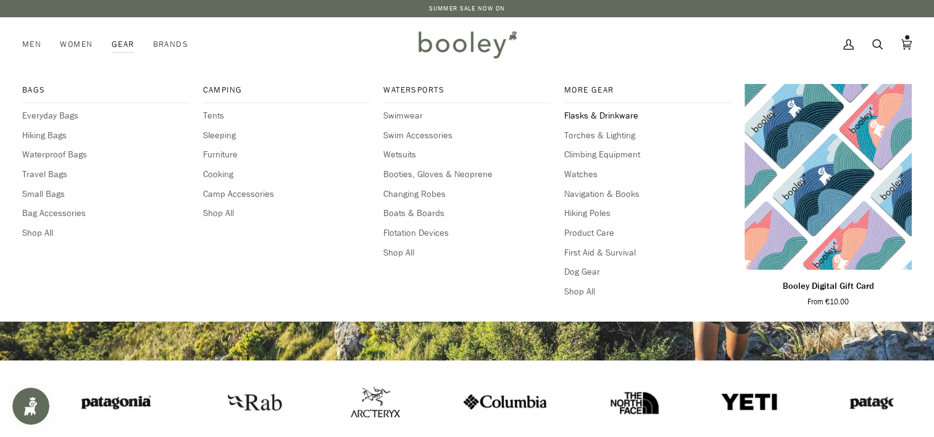
click at [617, 116] on span "Flasks & Drinkware" at bounding box center [647, 116] width 167 height 14
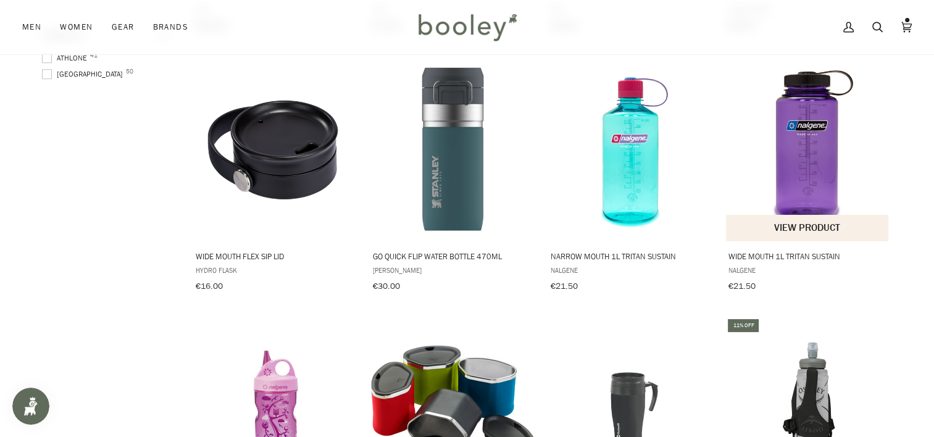
scroll to position [711, 0]
click at [822, 190] on img "Wide Mouth 1L Tritan Sustain" at bounding box center [808, 150] width 164 height 164
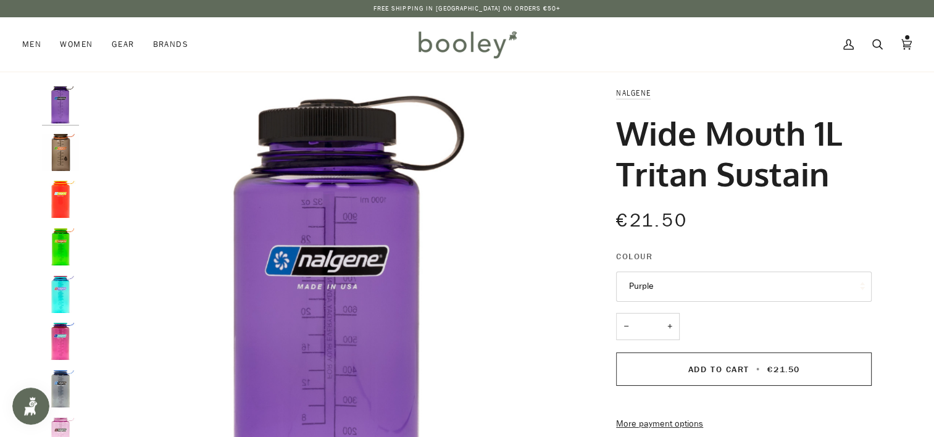
click at [818, 286] on button "Purple" at bounding box center [744, 287] width 256 height 30
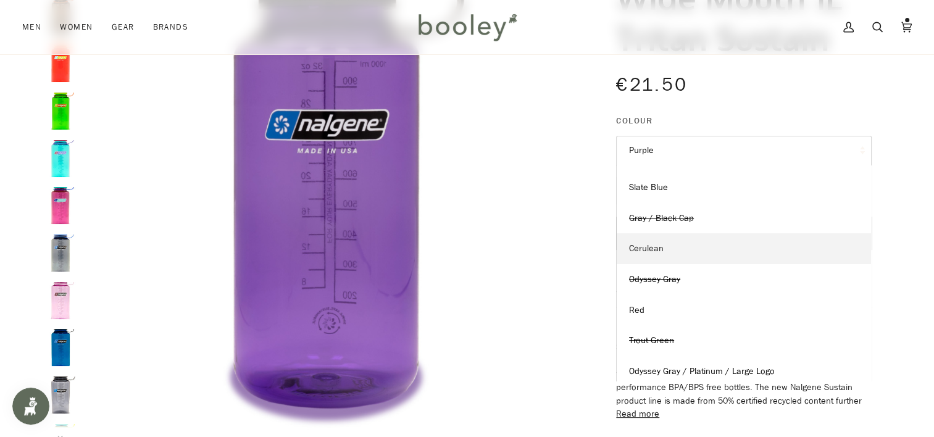
scroll to position [242, 0]
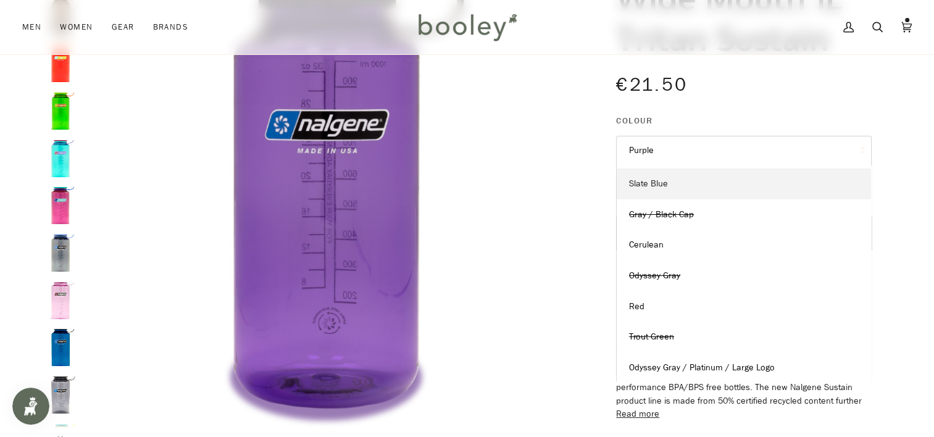
click at [697, 183] on link "Slate Blue" at bounding box center [744, 184] width 254 height 31
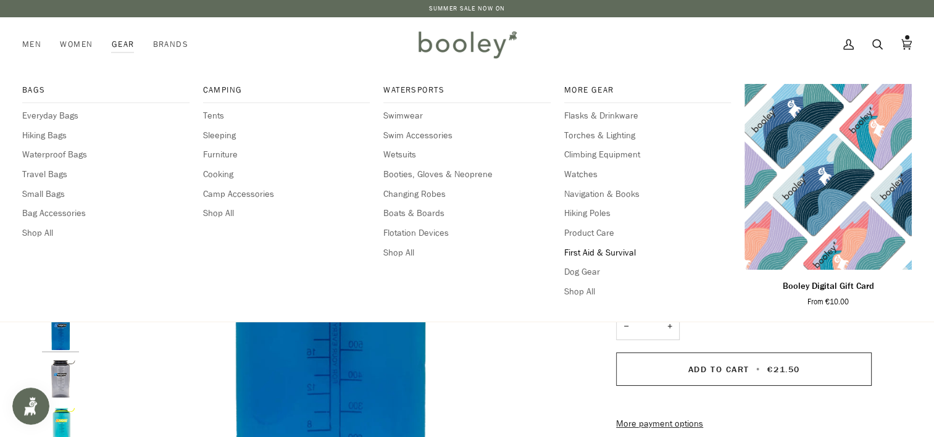
click at [602, 253] on span "First Aid & Survival" at bounding box center [647, 253] width 167 height 14
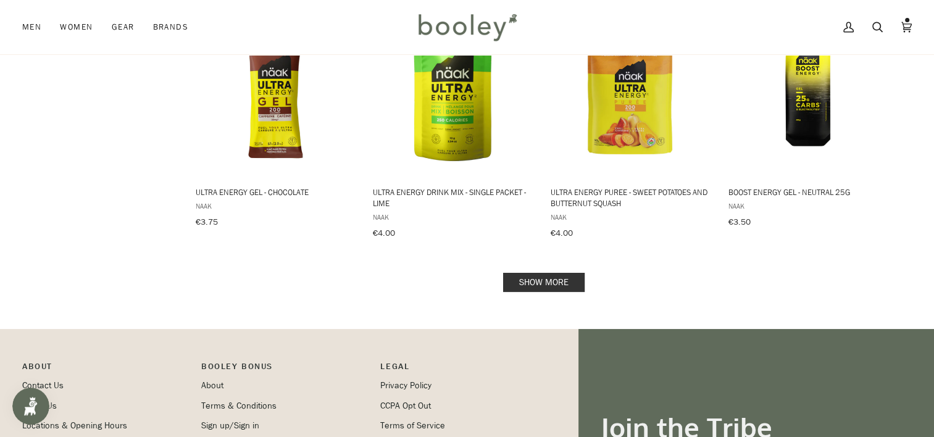
scroll to position [1306, 0]
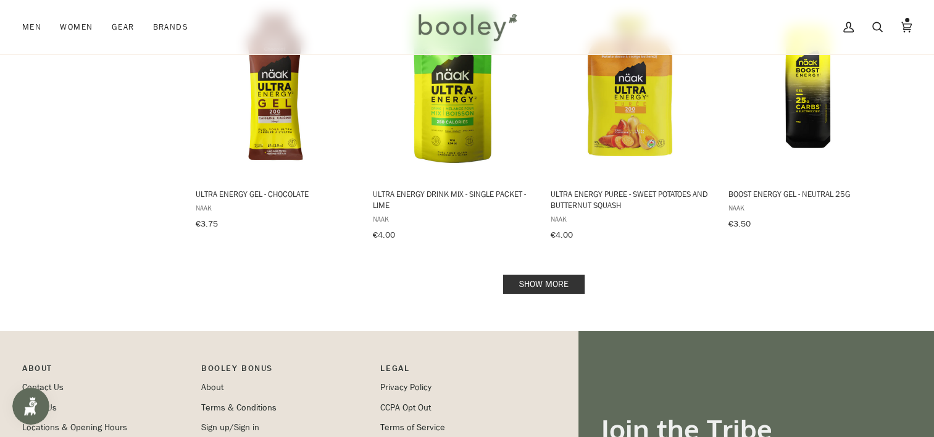
click at [528, 275] on link "Show more" at bounding box center [543, 284] width 81 height 19
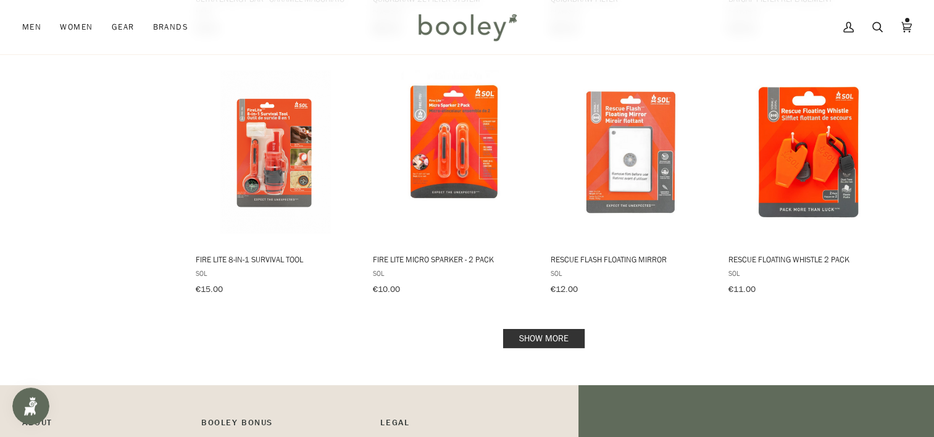
scroll to position [2590, 0]
click at [515, 328] on link "Show more" at bounding box center [543, 337] width 81 height 19
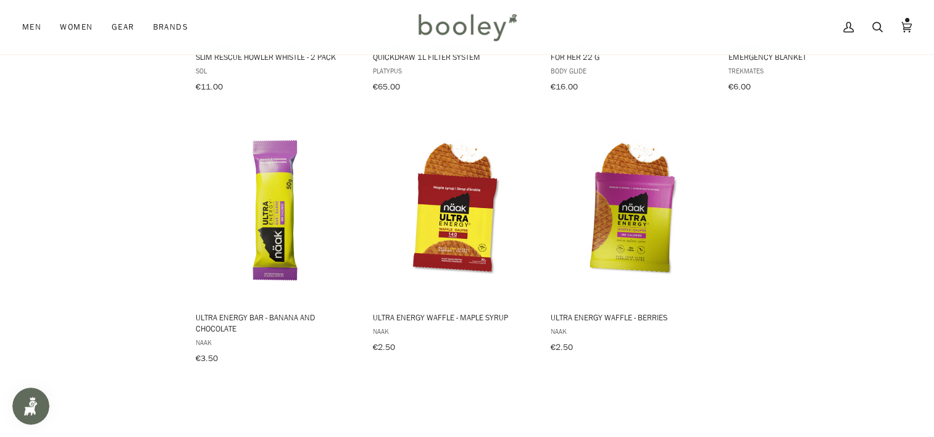
scroll to position [3052, 0]
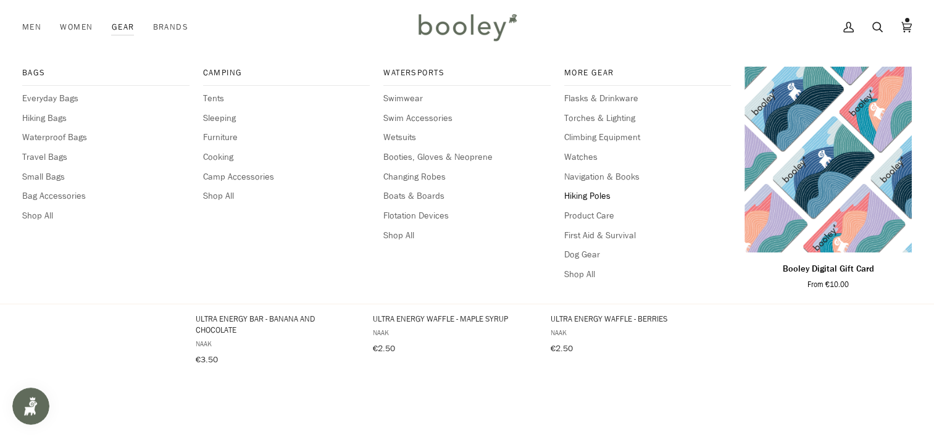
click at [593, 195] on span "Hiking Poles" at bounding box center [647, 197] width 167 height 14
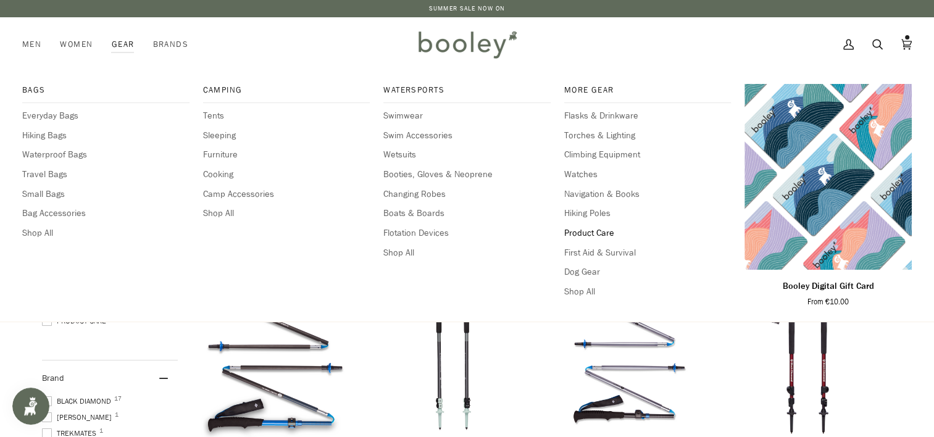
click at [603, 228] on span "Product Care" at bounding box center [647, 234] width 167 height 14
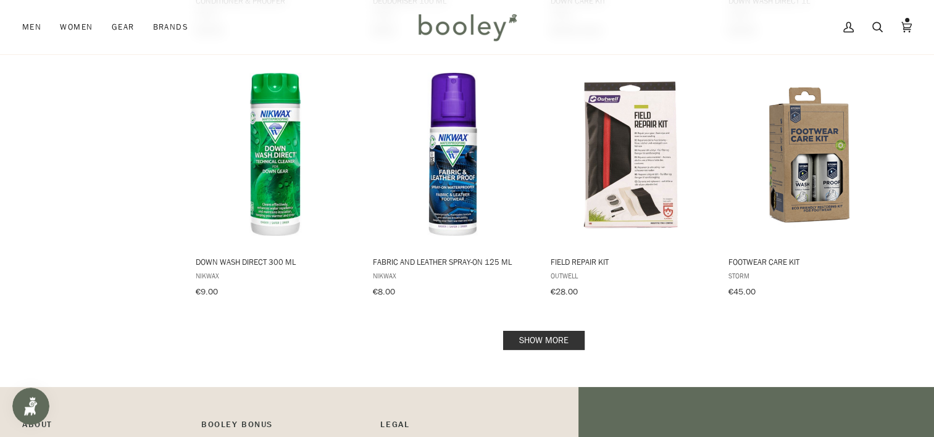
scroll to position [1225, 0]
click at [538, 331] on link "Show more" at bounding box center [543, 340] width 81 height 19
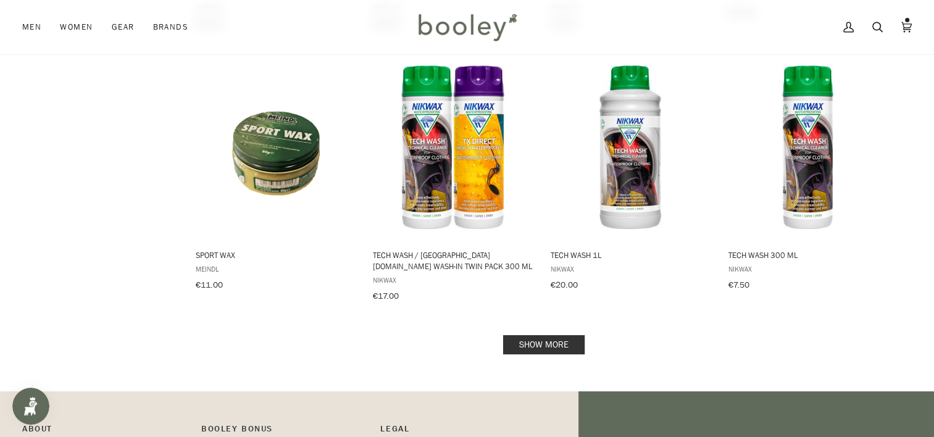
scroll to position [2558, 0]
click at [538, 335] on link "Show more" at bounding box center [543, 344] width 81 height 19
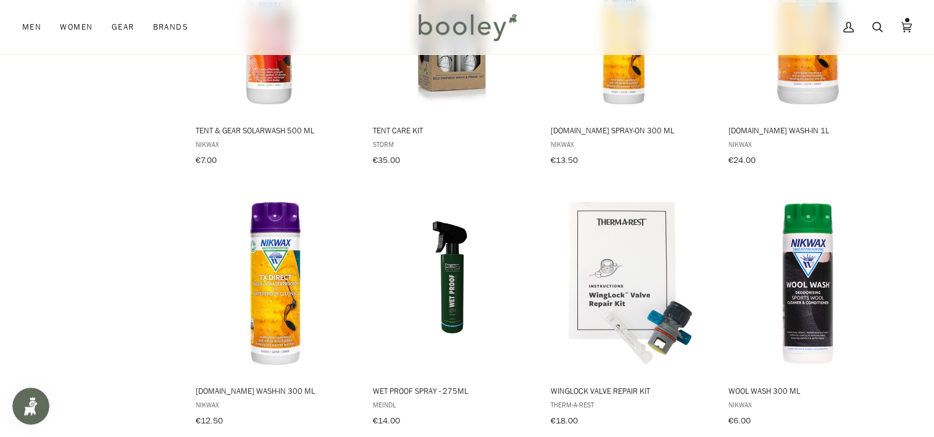
scroll to position [3227, 0]
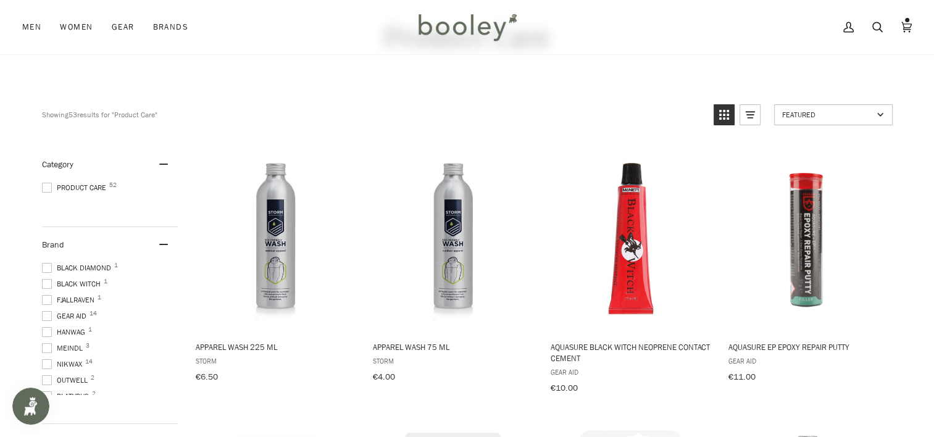
scroll to position [0, 0]
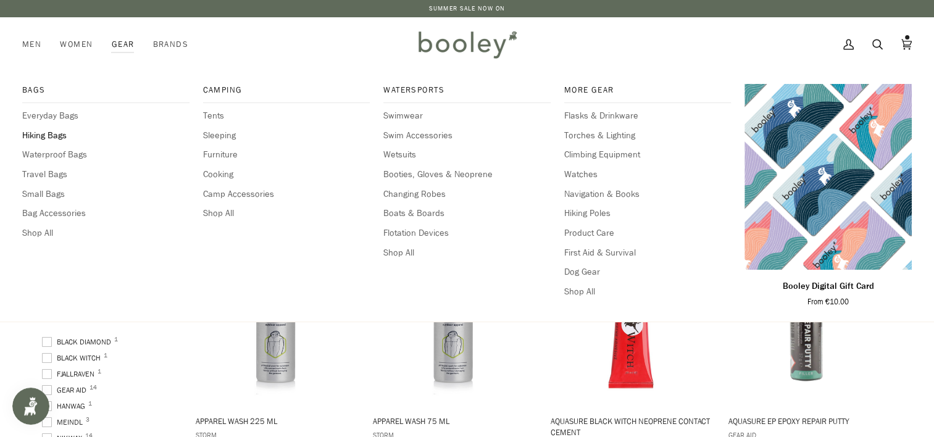
click at [52, 133] on span "Hiking Bags" at bounding box center [105, 136] width 167 height 14
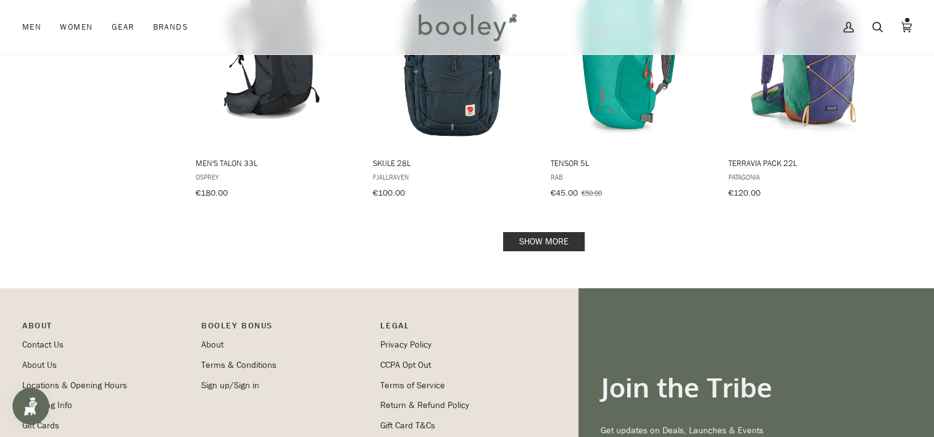
scroll to position [1300, 0]
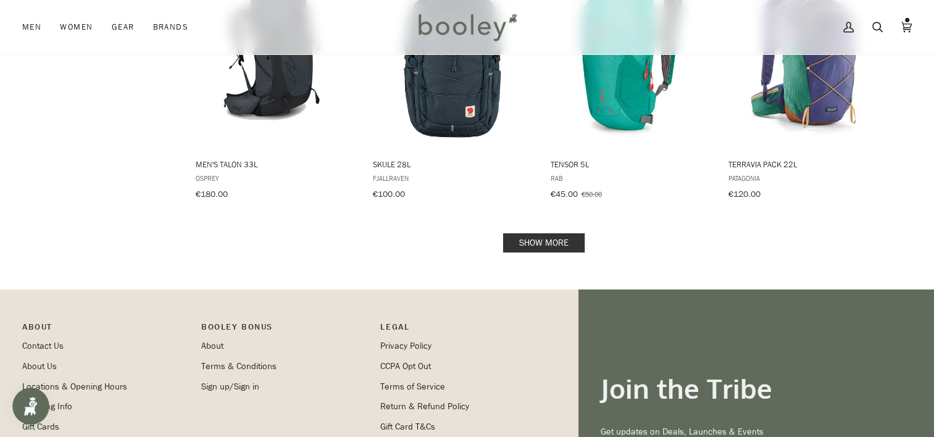
click at [535, 235] on link "Show more" at bounding box center [543, 242] width 81 height 19
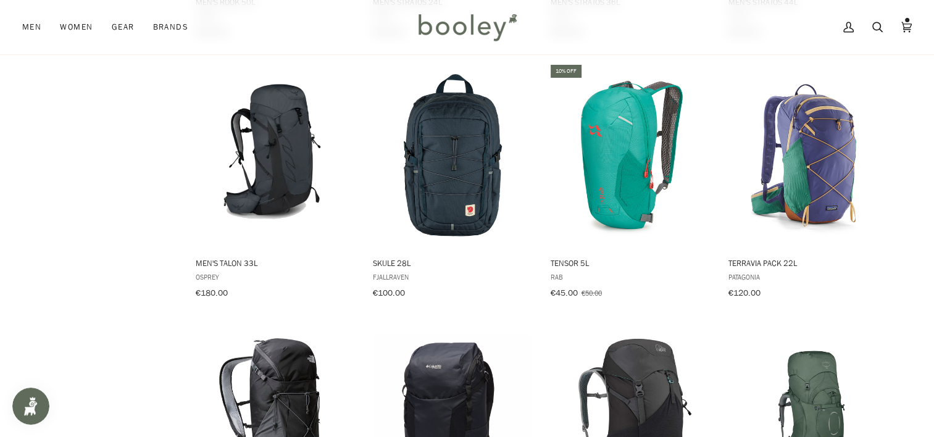
scroll to position [1199, 0]
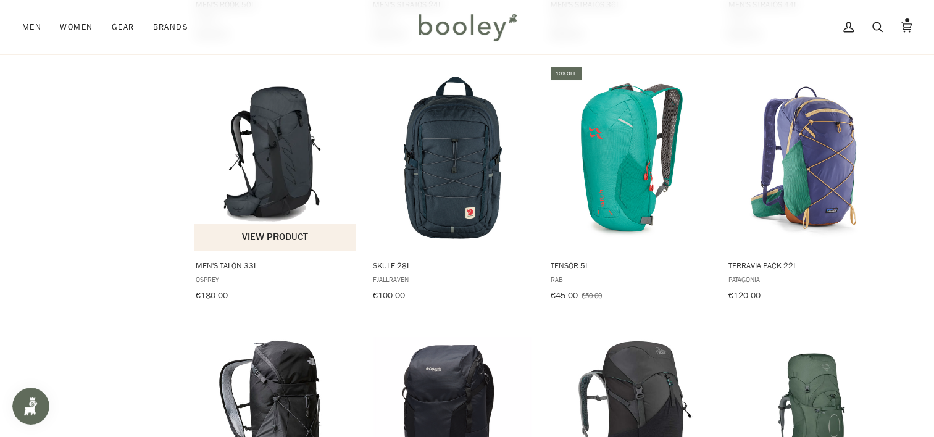
click at [280, 180] on img "Men's Talon 33L" at bounding box center [276, 159] width 164 height 164
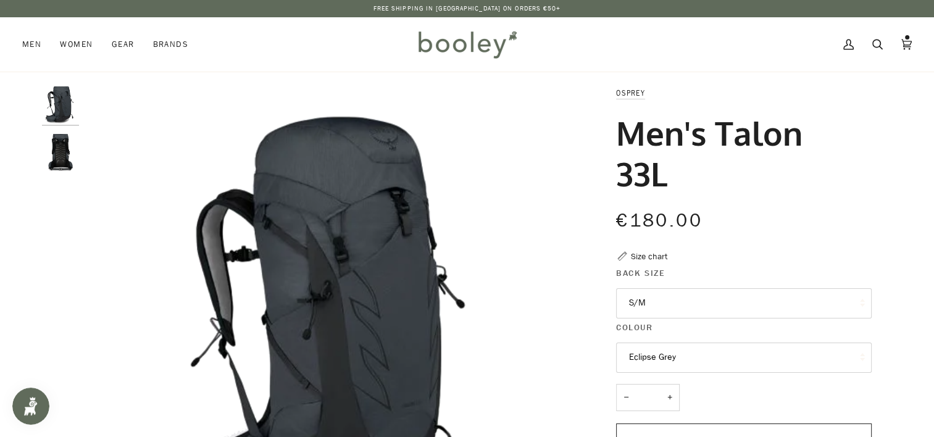
click at [713, 343] on button "Eclipse Grey" at bounding box center [744, 358] width 256 height 30
click at [51, 149] on img "Osprey Men's Talon 33 Eclipse Grey - Booley Galway" at bounding box center [60, 152] width 37 height 37
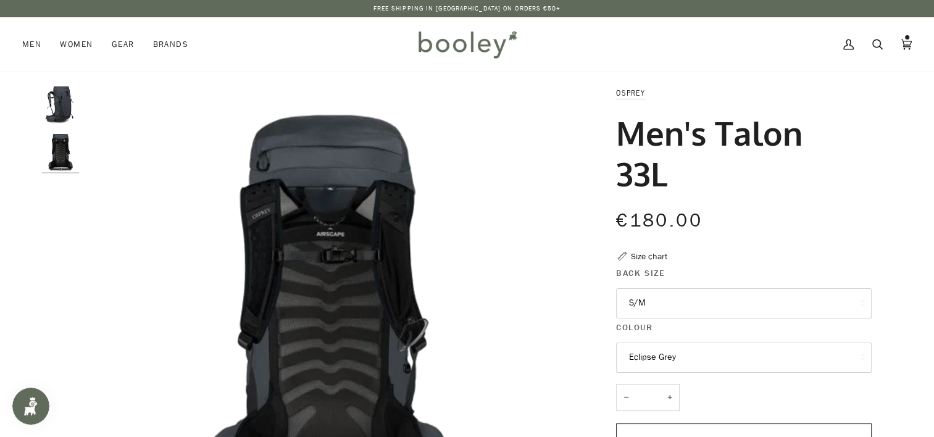
click at [72, 99] on img "Osprey Men's Talon 33 Eclipse Grey - Booley Galway" at bounding box center [60, 104] width 37 height 37
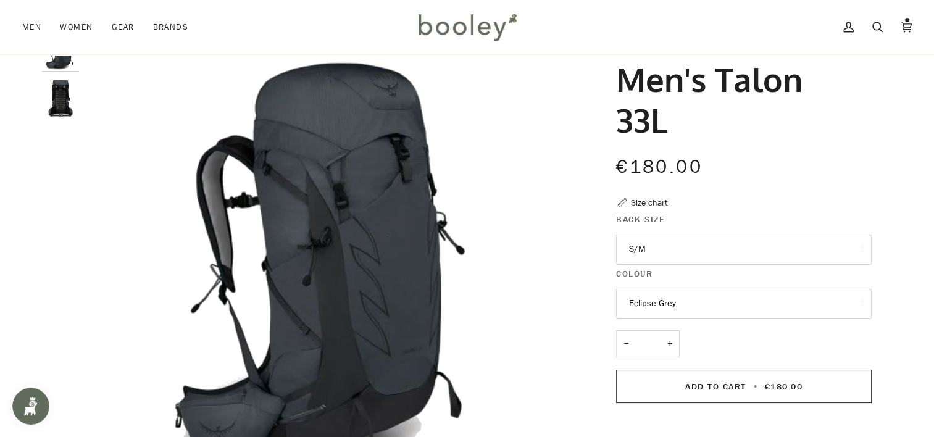
scroll to position [52, 0]
